Goal: Task Accomplishment & Management: Complete application form

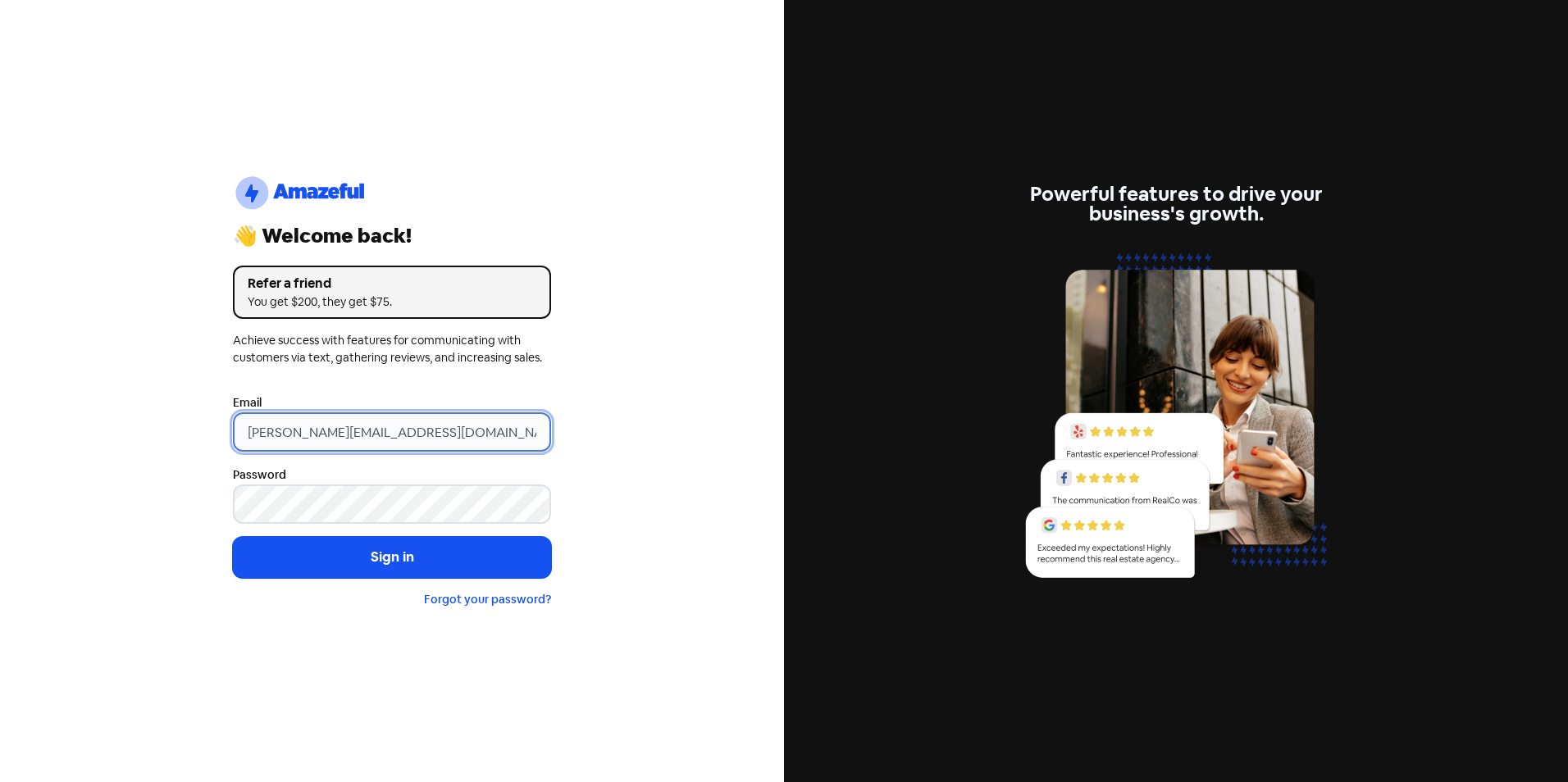
drag, startPoint x: 274, startPoint y: 433, endPoint x: 178, endPoint y: 435, distance: 96.0
click at [178, 435] on div "logo-amazeful_Logo 👋 Welcome back! Refer a friend You get $200, they get $75. A…" at bounding box center [392, 391] width 784 height 782
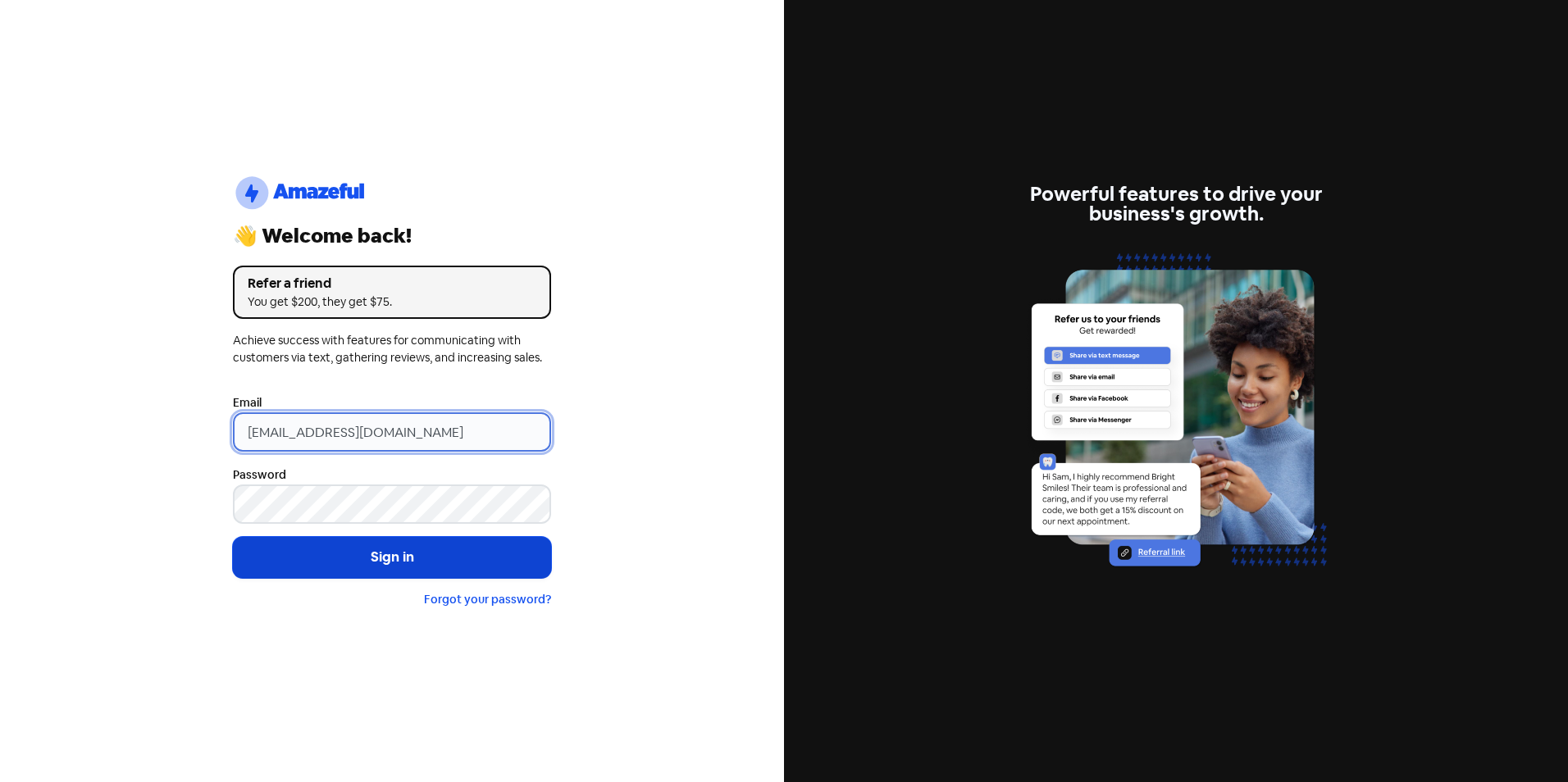
type input "[EMAIL_ADDRESS][DOMAIN_NAME]"
click at [330, 560] on button "Sign in" at bounding box center [392, 557] width 319 height 41
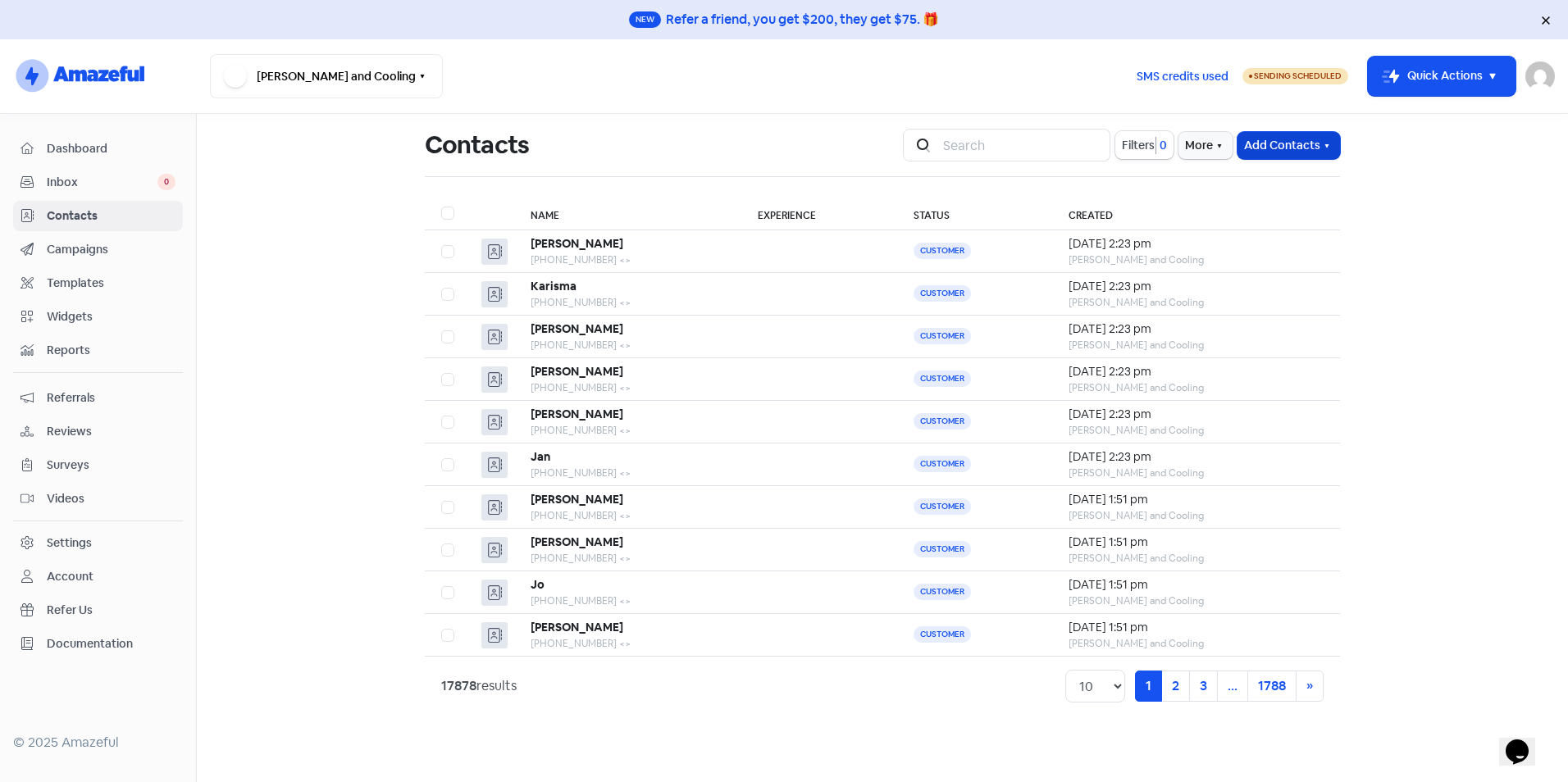
click at [1281, 145] on button "Add Contacts" at bounding box center [1288, 145] width 103 height 27
click at [1254, 222] on button "Import contacts" at bounding box center [1270, 213] width 140 height 33
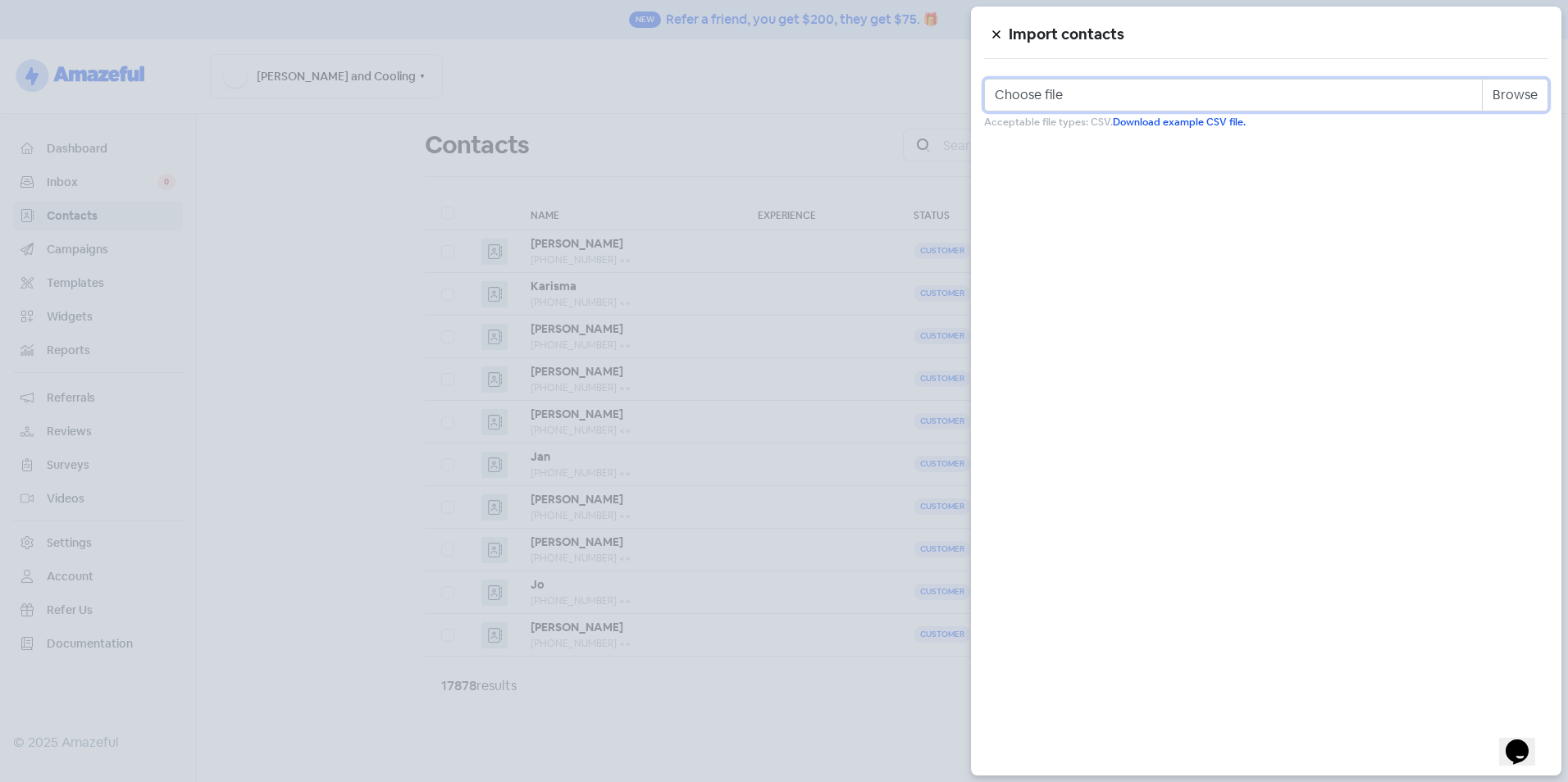
click at [1528, 90] on input "Choose file" at bounding box center [1266, 95] width 565 height 33
type input "C:\fakepath\Review Template.csv"
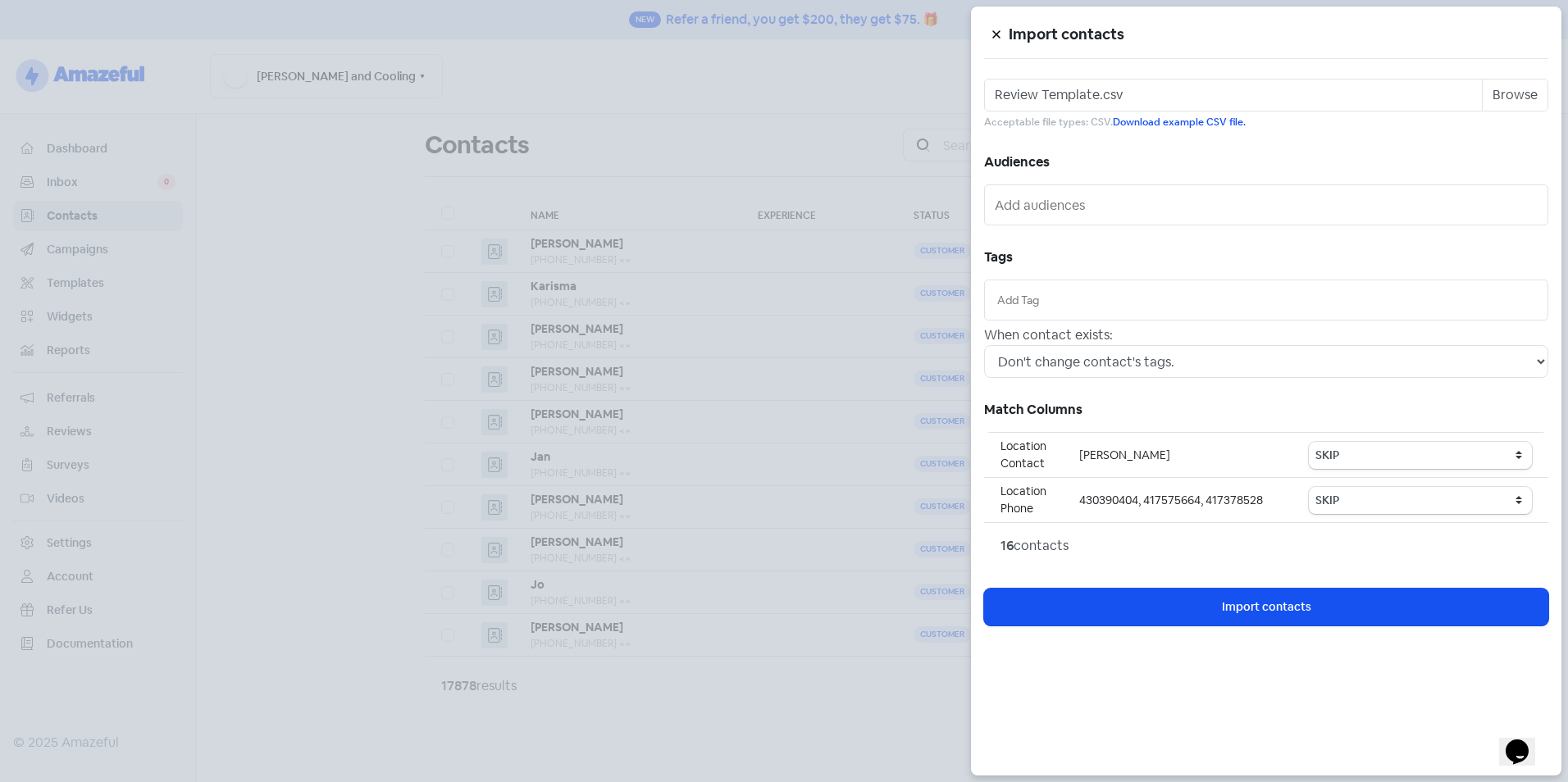
click at [1126, 295] on input "text" at bounding box center [1266, 300] width 538 height 18
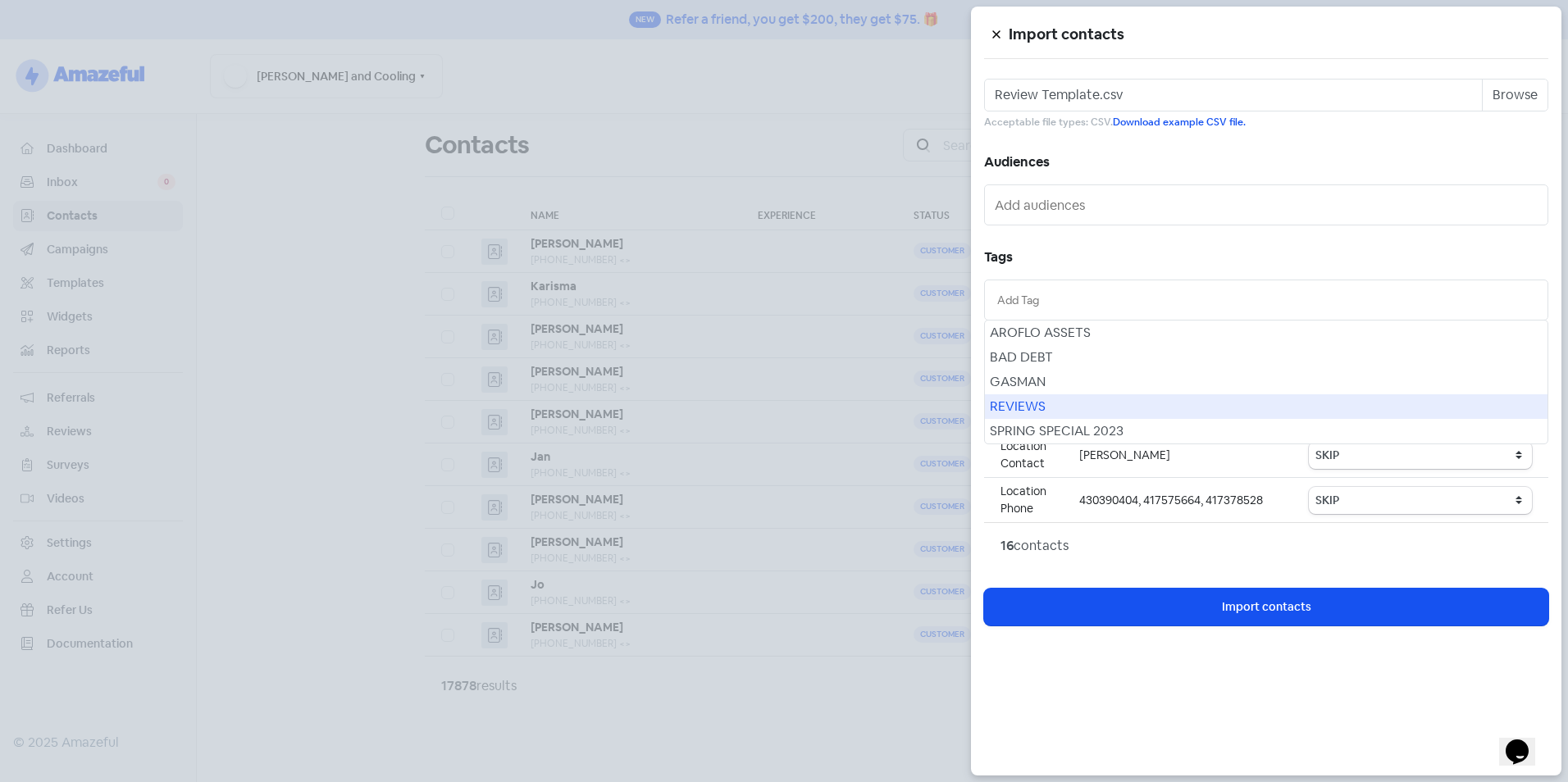
click at [1073, 402] on div "REVIEWS" at bounding box center [1266, 407] width 563 height 25
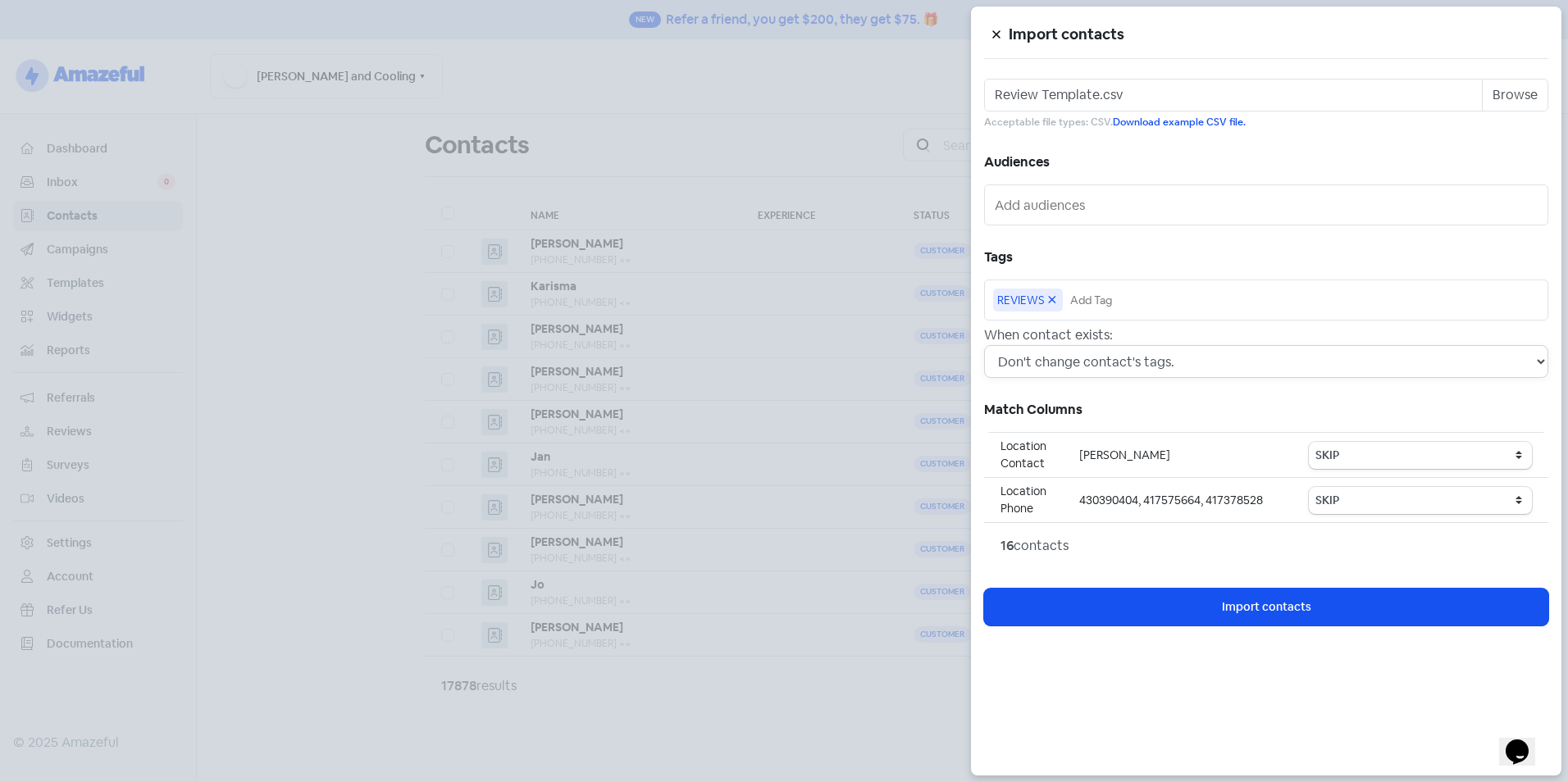
click at [1102, 371] on select "Don't change contact's tags. Don't change contact's existing tags, but add new …" at bounding box center [1266, 361] width 565 height 33
select select "2"
click at [984, 345] on select "Don't change contact's tags. Don't change contact's existing tags, but add new …" at bounding box center [1266, 361] width 565 height 33
click at [1338, 443] on select "SKIP First name Last name Mobile number Email address Contact status Category 1…" at bounding box center [1420, 456] width 223 height 27
select select "first_name"
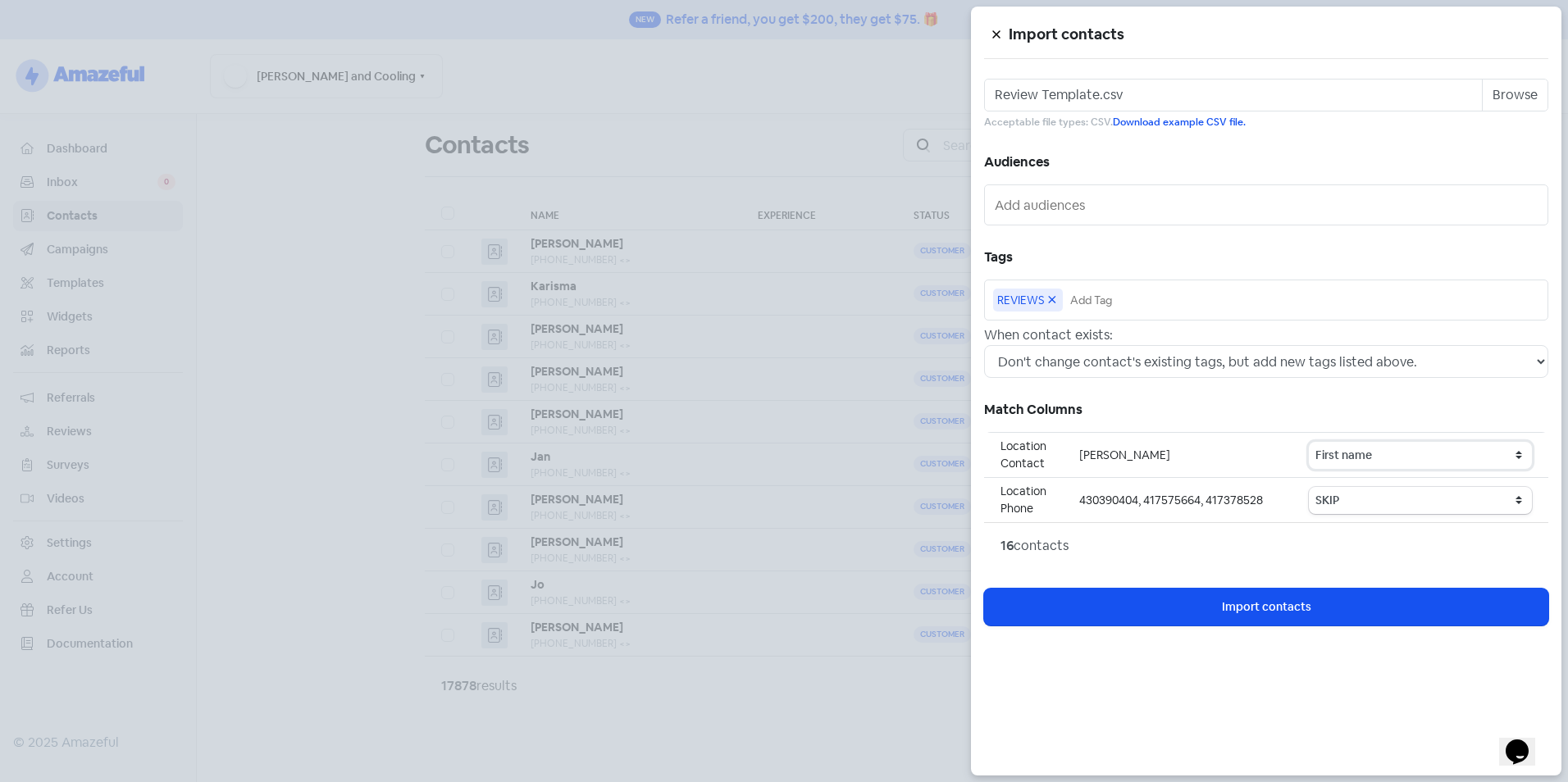
click at [1311, 442] on select "SKIP First name Last name Mobile number Email address Contact status Category 1…" at bounding box center [1420, 456] width 223 height 27
click at [1347, 491] on select "SKIP First name Last name Mobile number Email address Contact status Category 1…" at bounding box center [1420, 500] width 223 height 27
select select "phone"
click at [1311, 487] on select "SKIP First name Last name Mobile number Email address Contact status Category 1…" at bounding box center [1420, 500] width 223 height 27
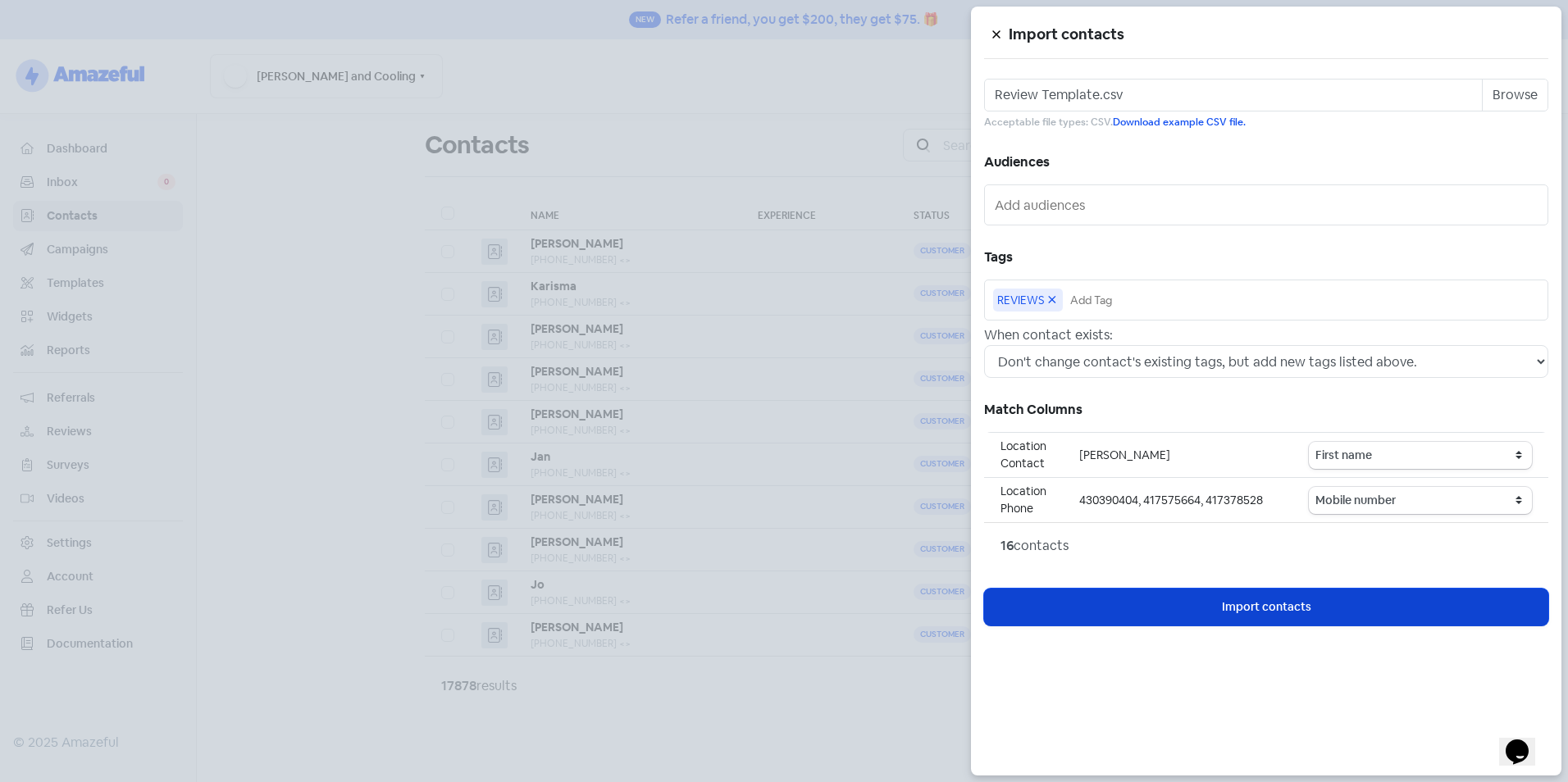
click at [1246, 600] on span "Import contacts" at bounding box center [1266, 607] width 89 height 17
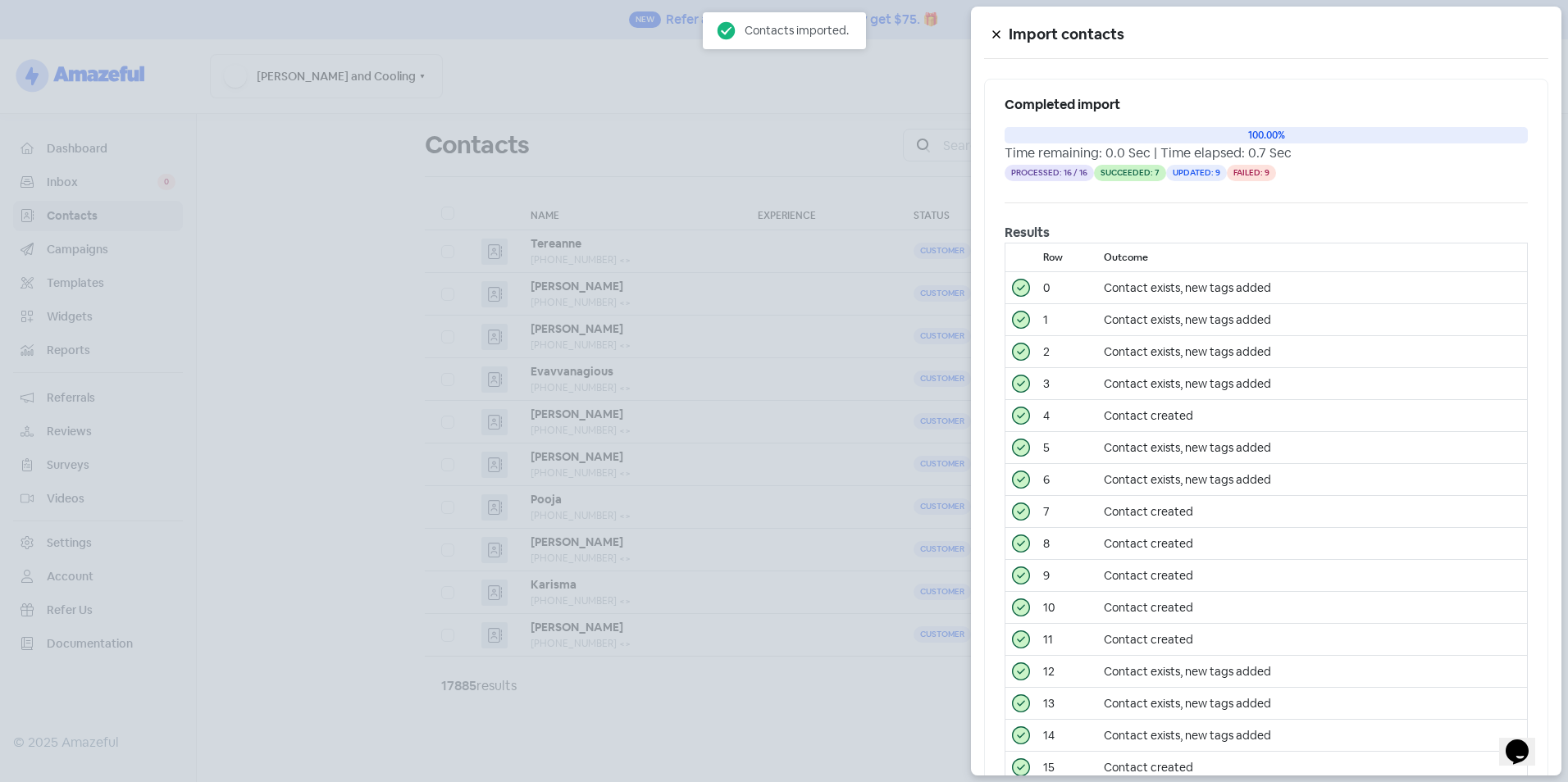
click at [455, 305] on div at bounding box center [784, 391] width 1568 height 782
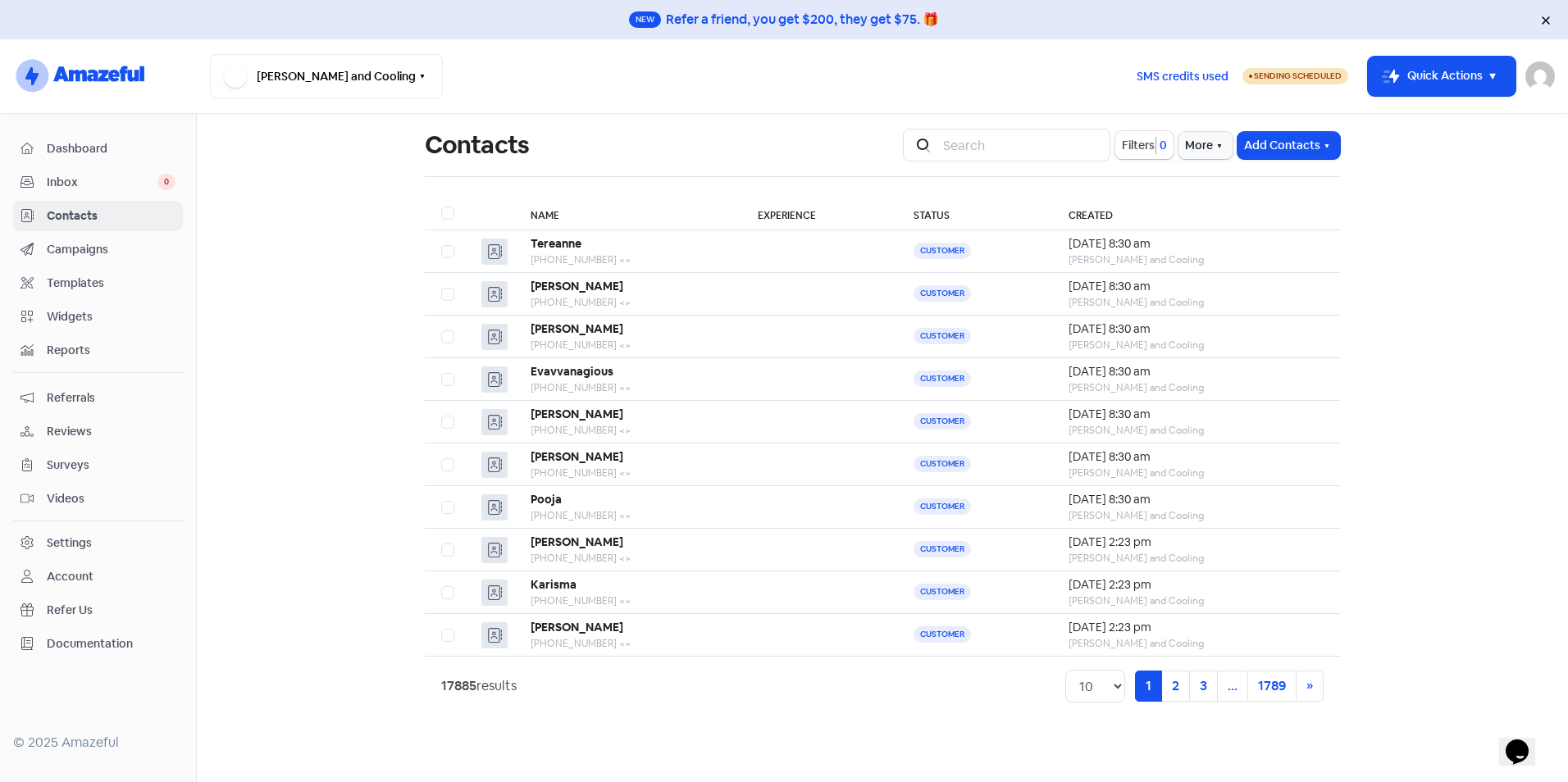
click at [1443, 299] on main "Contacts Icon For Search Filters 0 More Add Contacts Name Experience Status Cre…" at bounding box center [881, 448] width 1371 height 668
